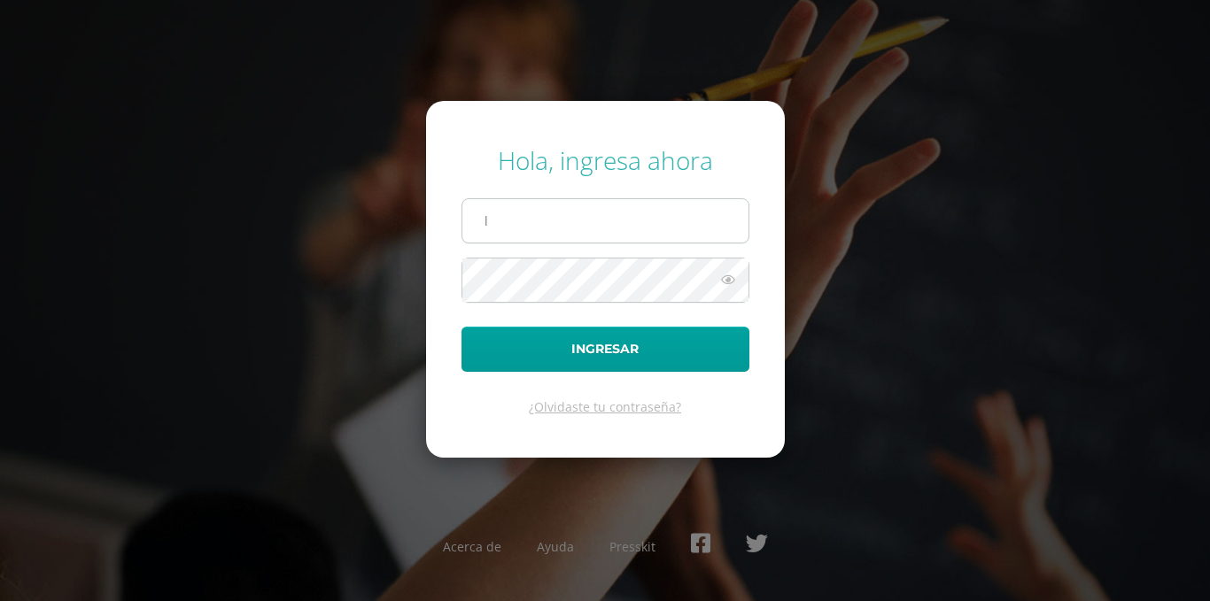
type input "[DOMAIN_NAME][EMAIL_ADDRESS][DOMAIN_NAME]"
click at [461, 327] on button "Ingresar" at bounding box center [605, 349] width 288 height 45
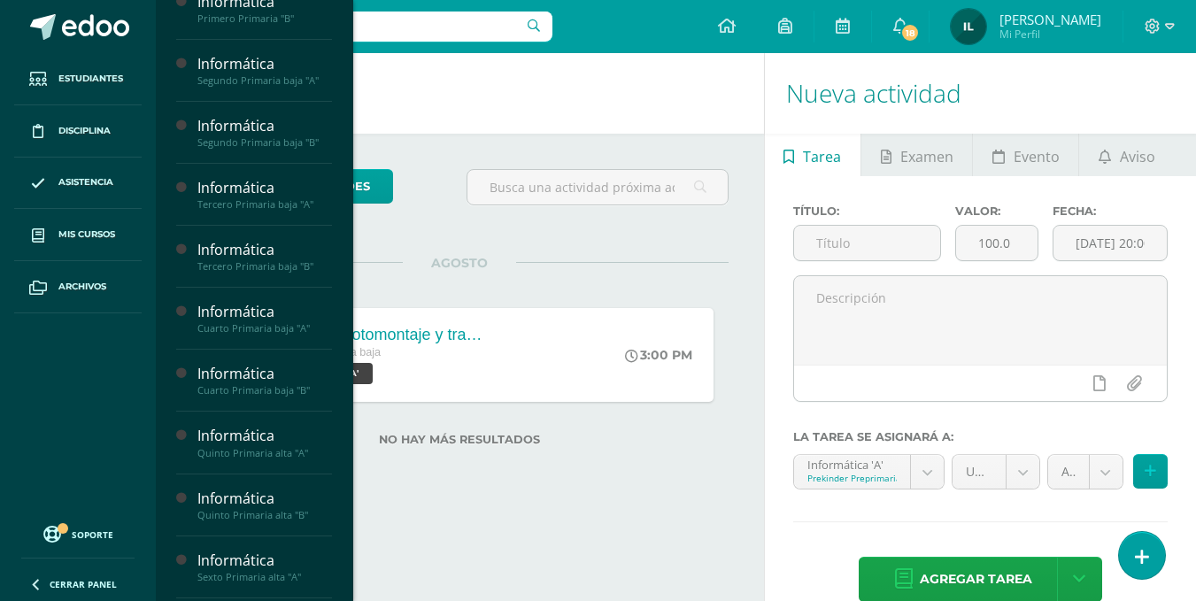
scroll to position [479, 0]
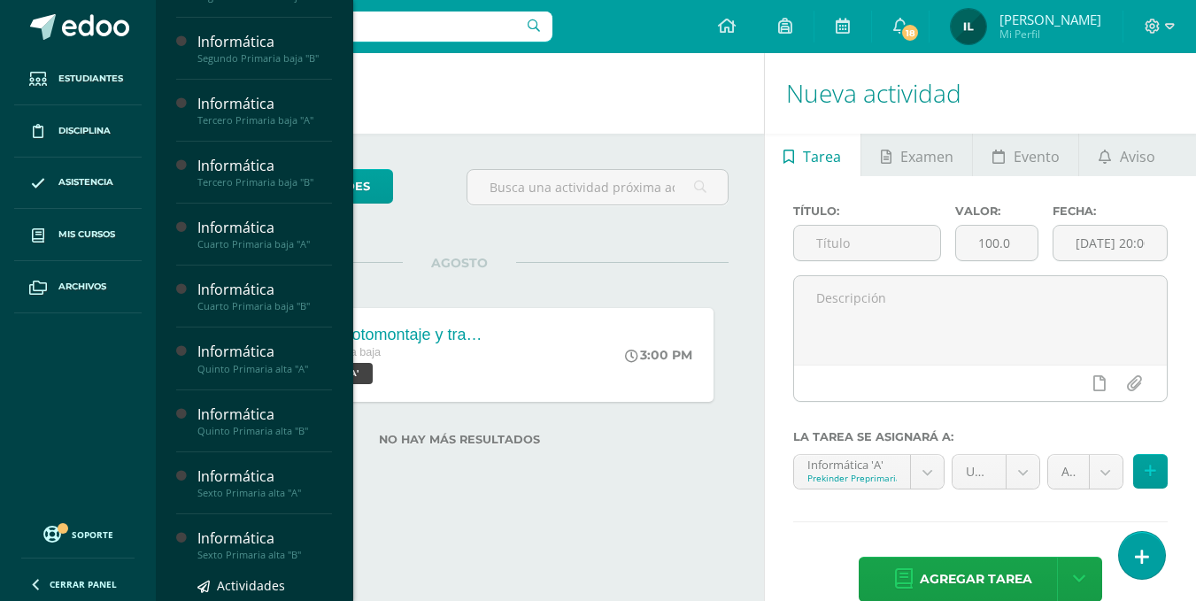
click at [245, 561] on div "Sexto Primaria alta "B"" at bounding box center [264, 555] width 135 height 12
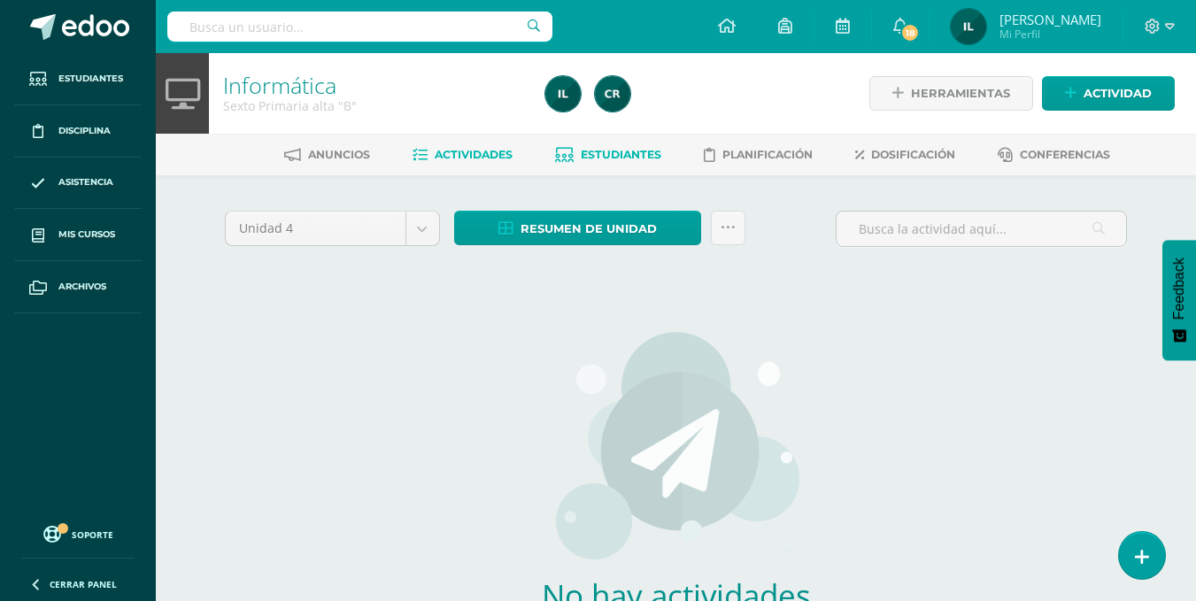
click at [638, 157] on span "Estudiantes" at bounding box center [621, 154] width 81 height 13
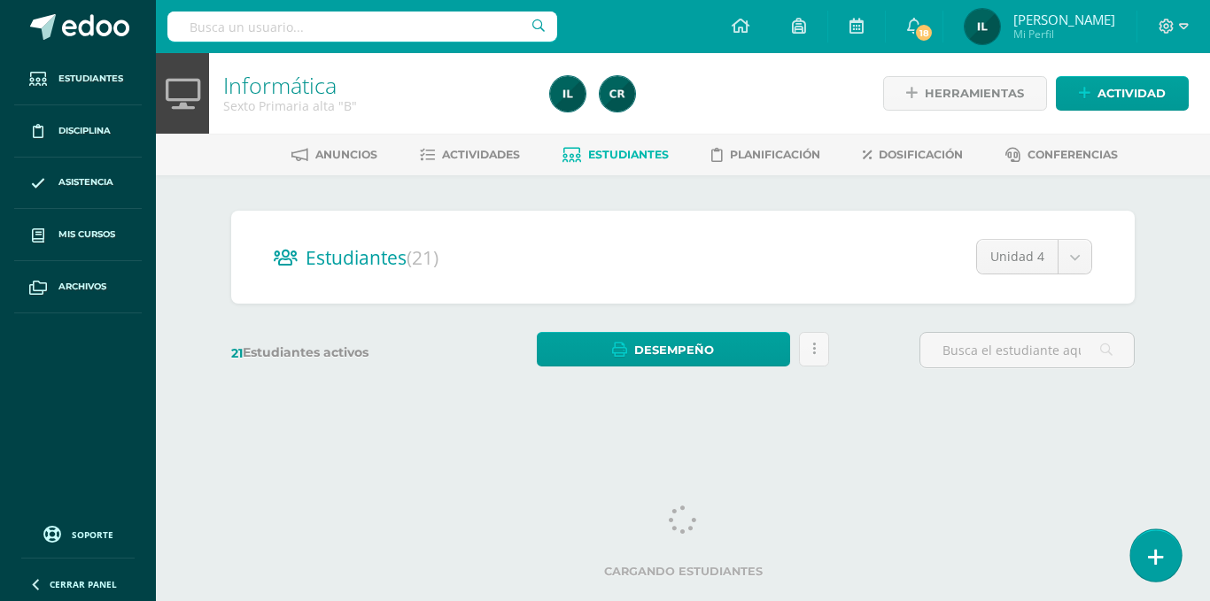
click at [1141, 557] on link at bounding box center [1155, 555] width 50 height 51
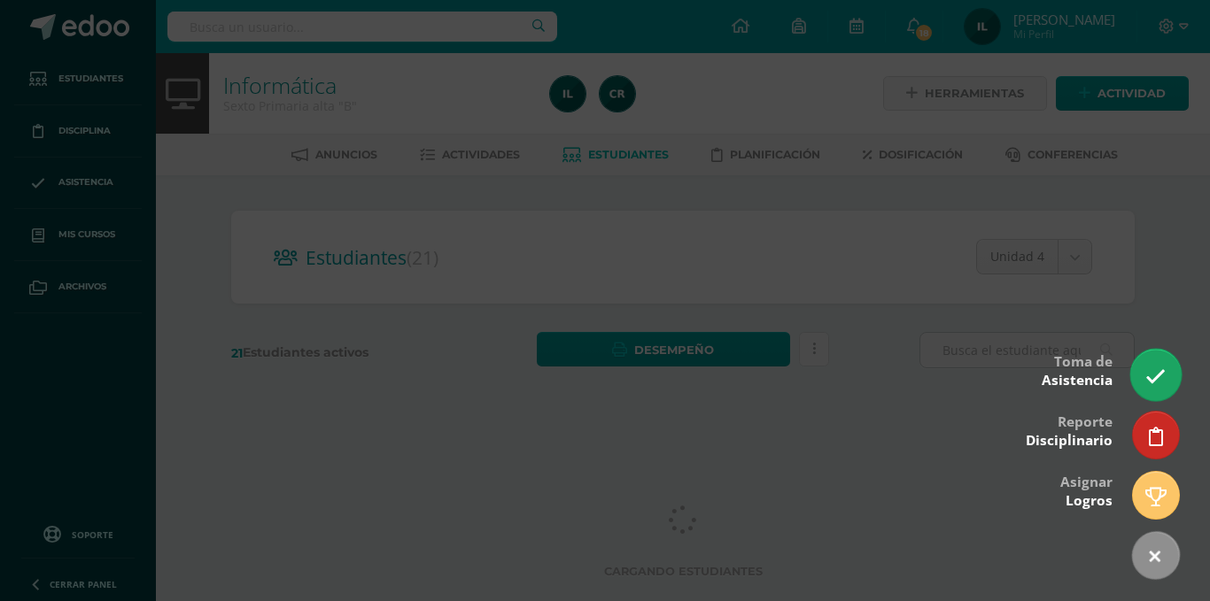
click at [1149, 374] on icon at bounding box center [1155, 377] width 20 height 20
